Goal: Find specific page/section: Find specific page/section

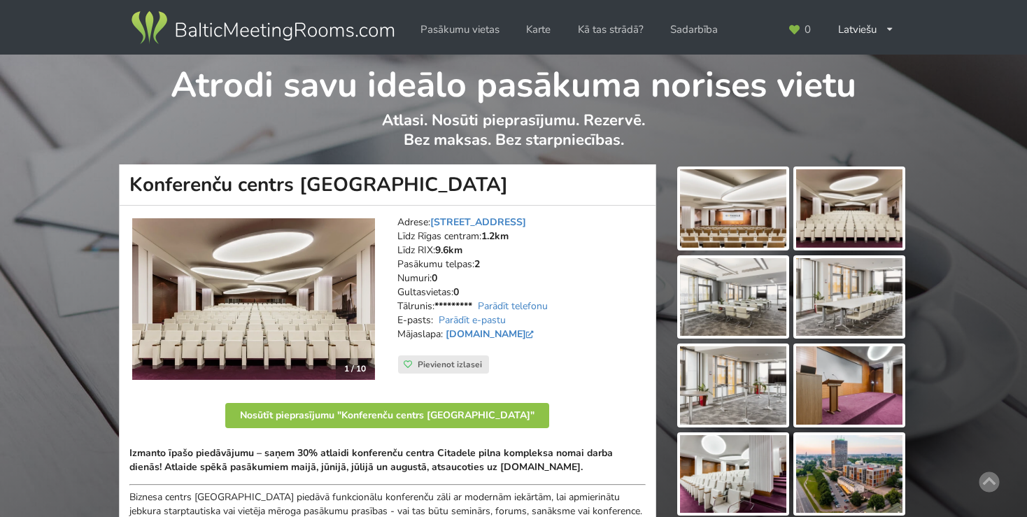
click at [178, 31] on img at bounding box center [263, 27] width 268 height 39
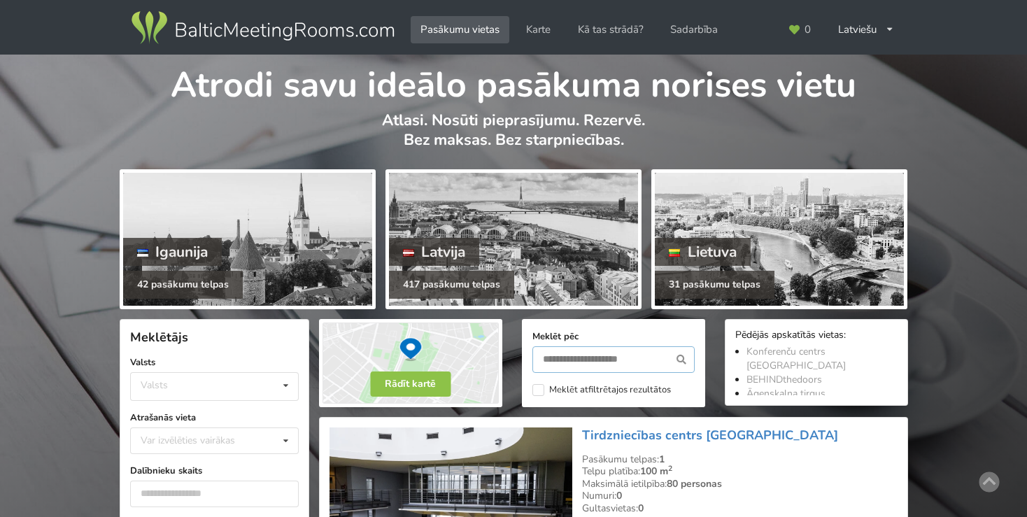
click at [603, 354] on input "text" at bounding box center [613, 359] width 162 height 27
type input "******"
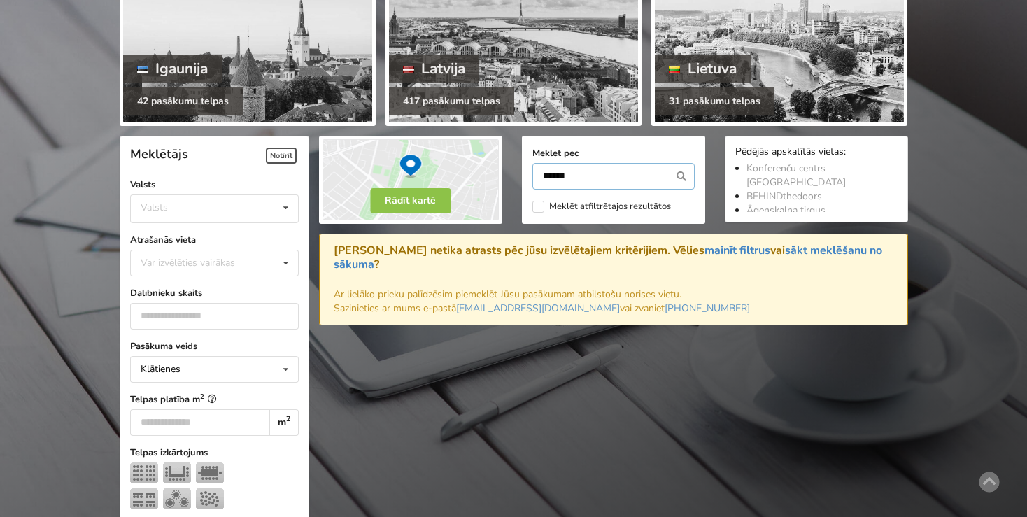
scroll to position [313, 0]
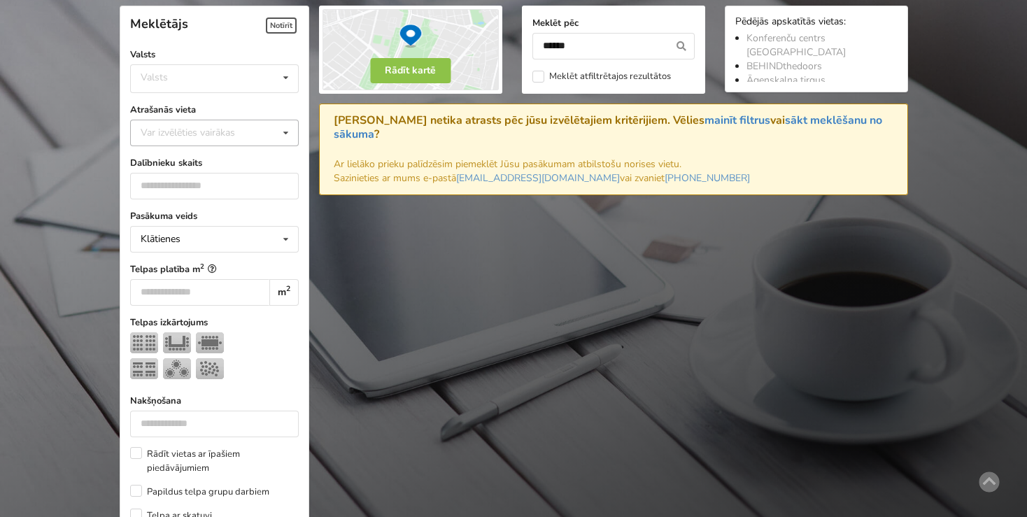
click at [215, 130] on div "Var izvēlēties vairākas" at bounding box center [201, 133] width 129 height 16
click at [214, 80] on div "Valsts Igaunija Latvija Lietuva" at bounding box center [214, 78] width 169 height 29
click at [199, 128] on div "Latvija" at bounding box center [214, 131] width 167 height 26
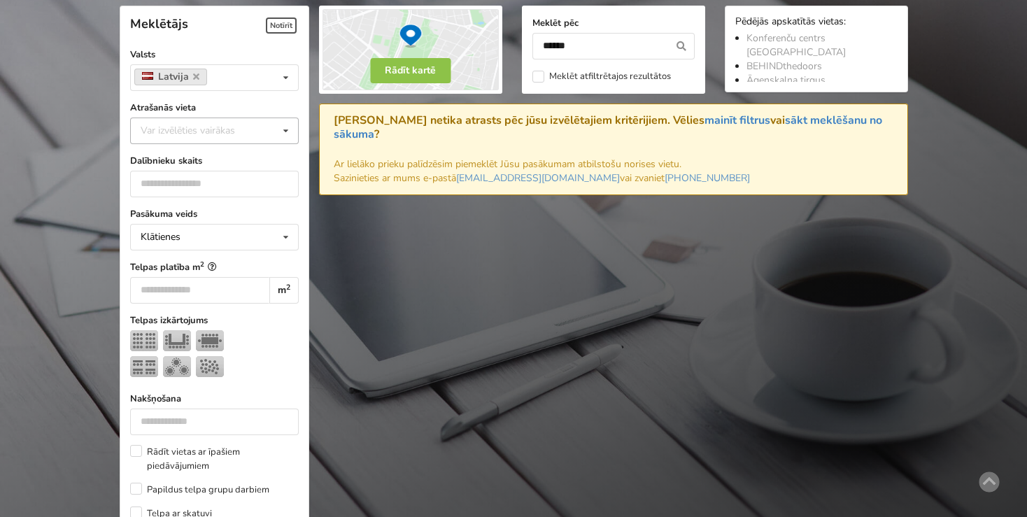
click at [220, 139] on div "Var izvēlēties vairākas" at bounding box center [201, 130] width 129 height 16
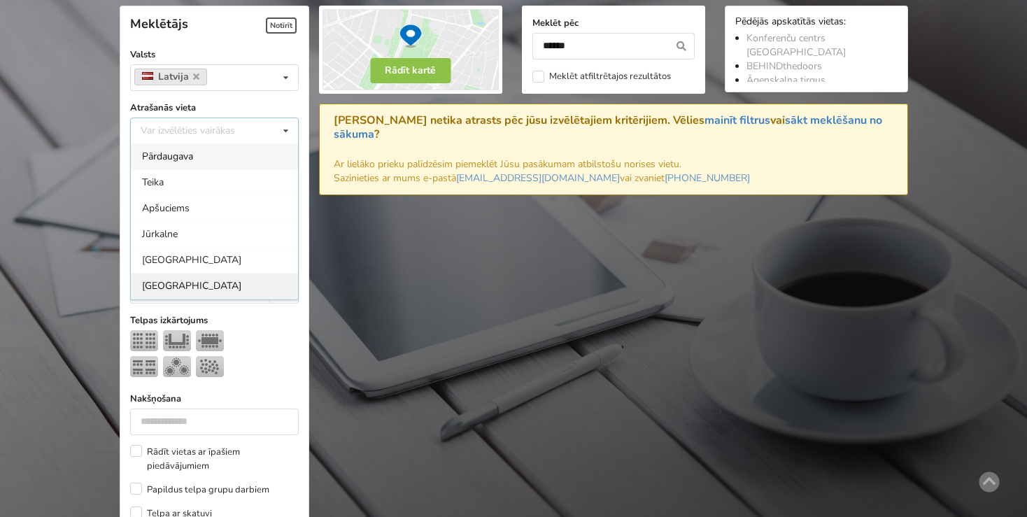
click at [164, 288] on div "Rīga" at bounding box center [214, 286] width 167 height 26
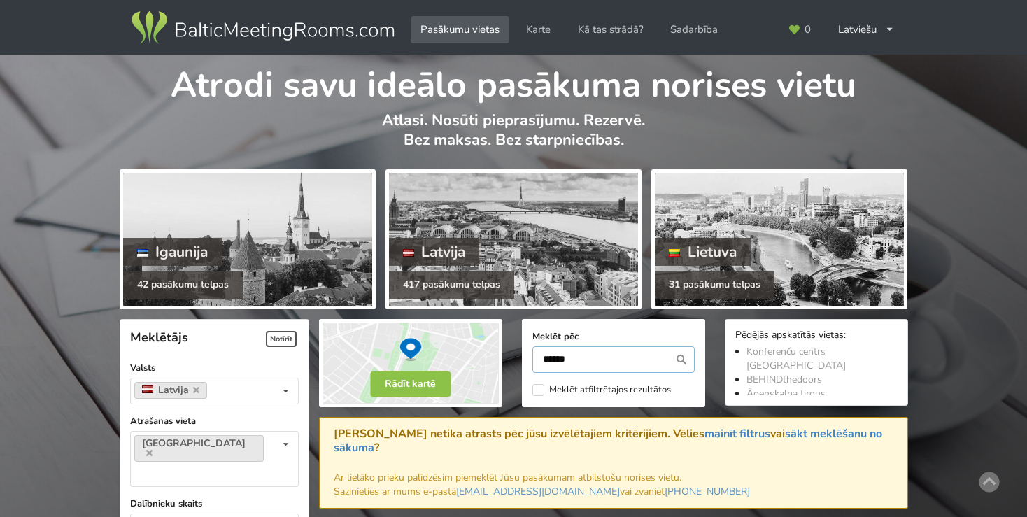
drag, startPoint x: 581, startPoint y: 360, endPoint x: 521, endPoint y: 360, distance: 60.2
click at [532, 360] on input "******" at bounding box center [613, 359] width 162 height 27
click at [595, 361] on input "text" at bounding box center [613, 359] width 162 height 27
